Goal: Information Seeking & Learning: Compare options

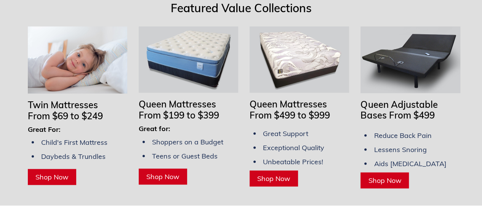
scroll to position [625, 0]
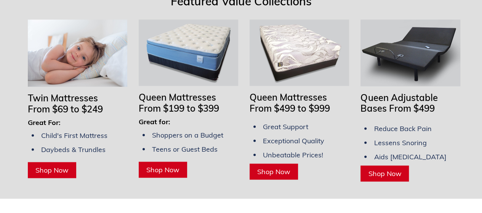
click at [43, 165] on link "Shop Now" at bounding box center [52, 170] width 48 height 16
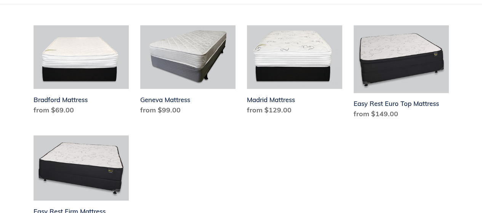
scroll to position [411, 0]
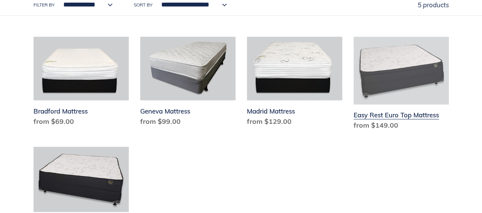
click at [408, 114] on link "Easy Rest Euro Top Mattress" at bounding box center [401, 85] width 95 height 97
click at [396, 59] on link "Easy Rest Euro Top Mattress" at bounding box center [401, 85] width 95 height 97
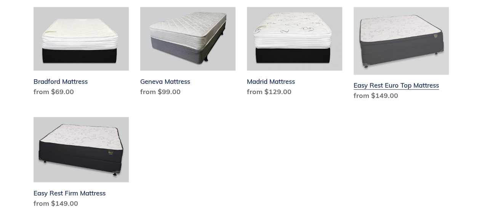
scroll to position [442, 0]
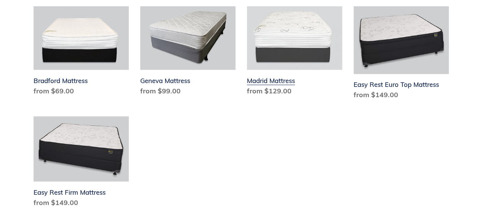
click at [283, 55] on link "Madrid Mattress" at bounding box center [294, 52] width 95 height 93
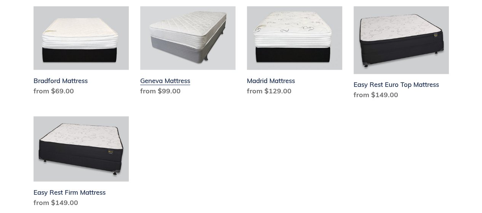
click at [200, 63] on link "Geneva Mattress" at bounding box center [187, 52] width 95 height 93
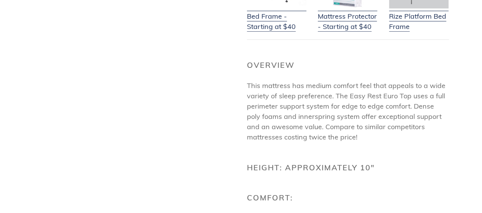
scroll to position [335, 0]
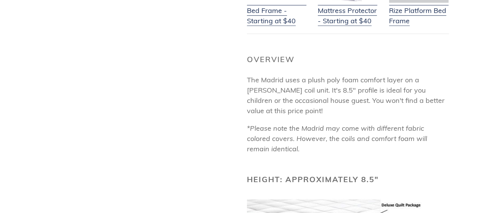
scroll to position [320, 0]
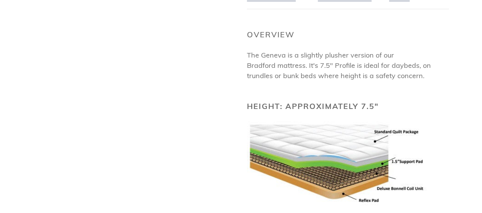
scroll to position [366, 0]
